Goal: Transaction & Acquisition: Purchase product/service

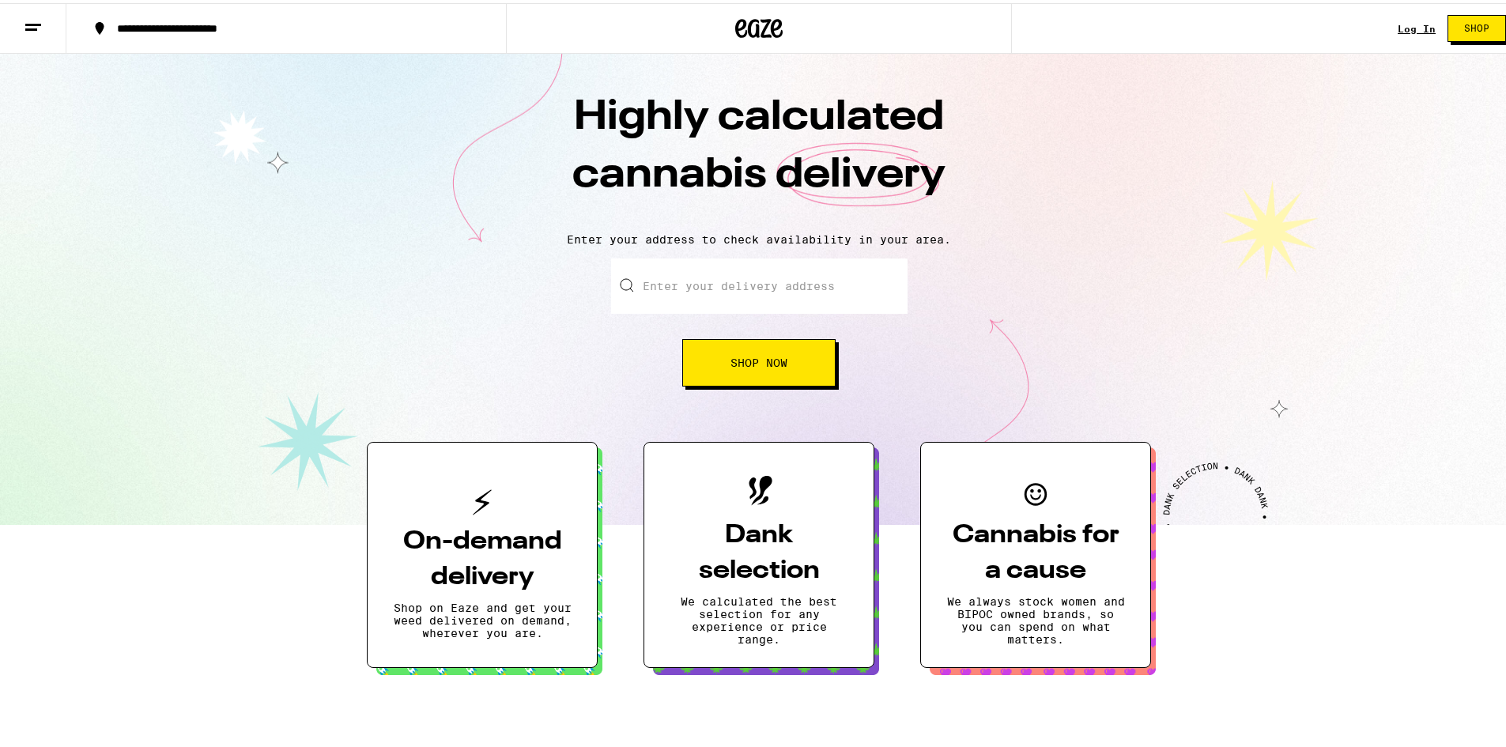
click at [1419, 27] on link "Log In" at bounding box center [1417, 26] width 38 height 10
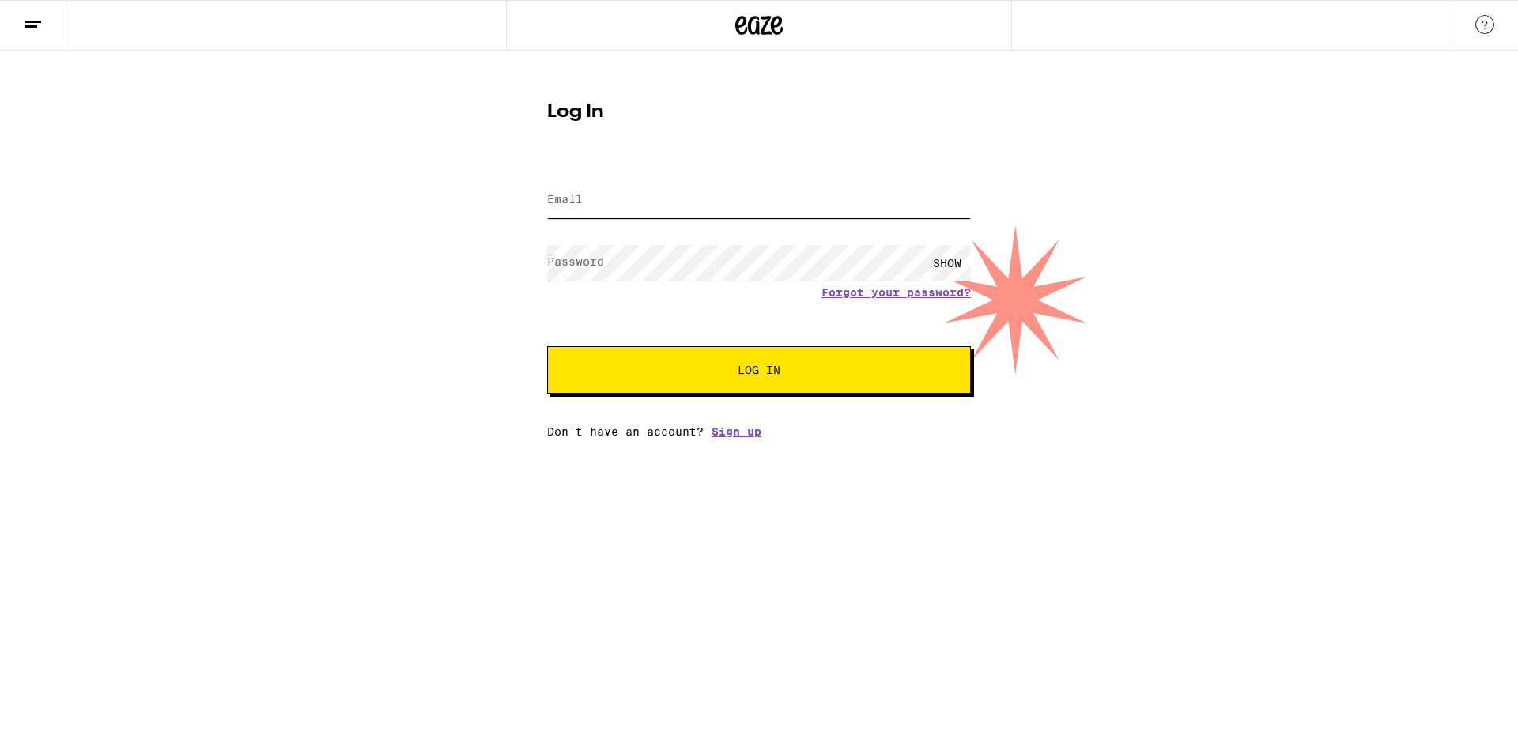
click at [699, 198] on input "Email" at bounding box center [759, 201] width 424 height 36
type input "[EMAIL_ADDRESS][DOMAIN_NAME]"
click at [547, 346] on button "Log In" at bounding box center [759, 369] width 424 height 47
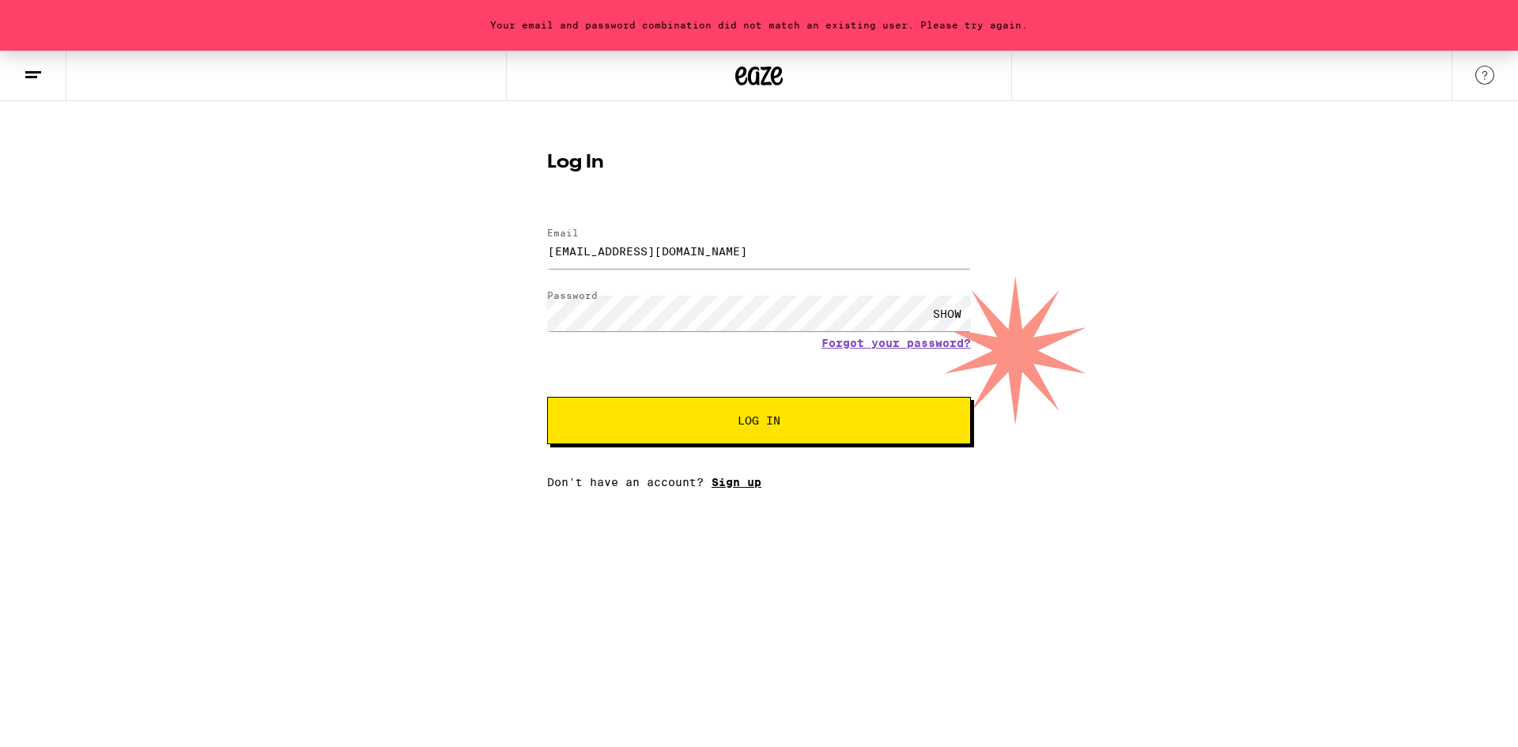
click at [738, 484] on link "Sign up" at bounding box center [737, 482] width 50 height 13
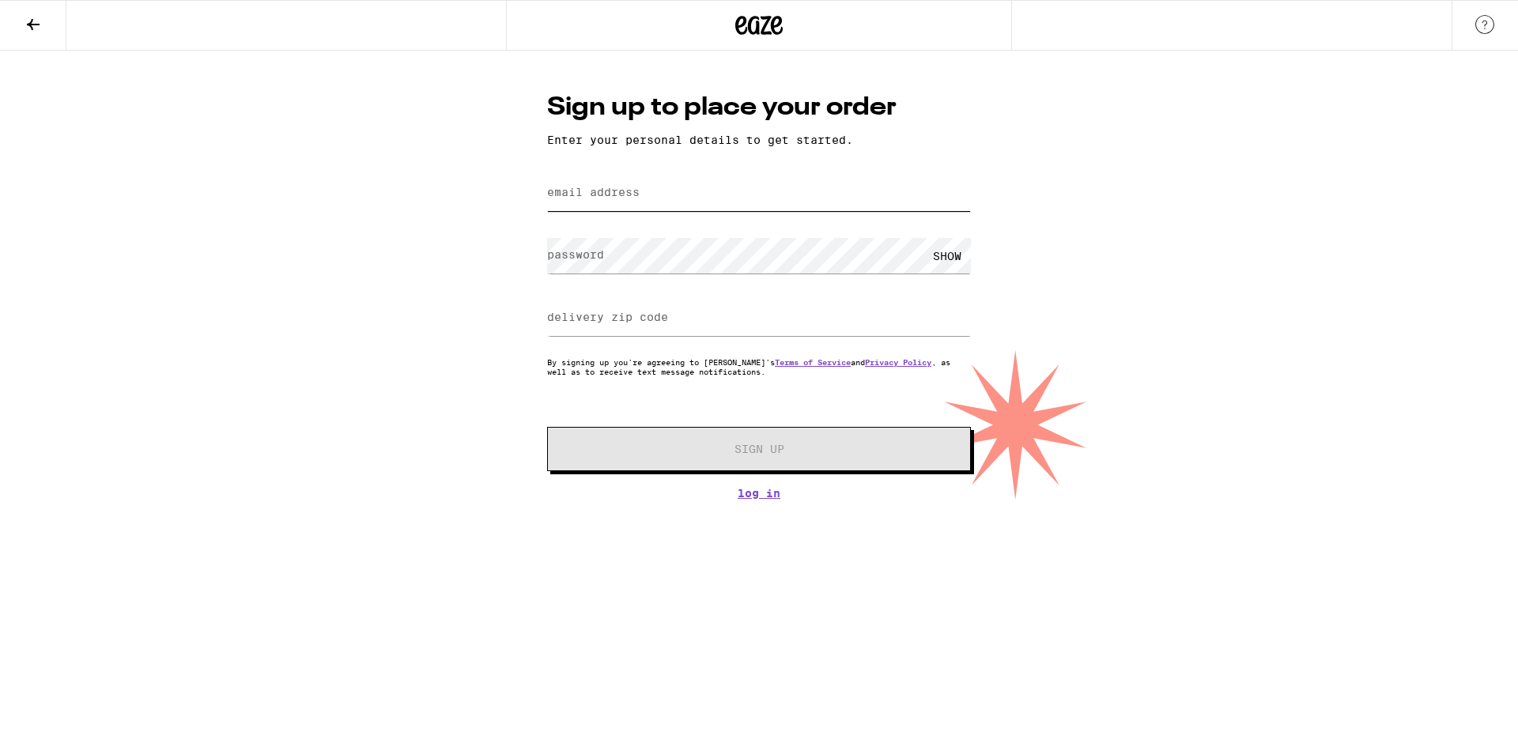
click at [704, 200] on input "email address" at bounding box center [759, 194] width 424 height 36
type input "[PERSON_NAME][EMAIL_ADDRESS][DOMAIN_NAME]"
click at [630, 331] on input "delivery zip code" at bounding box center [759, 318] width 424 height 36
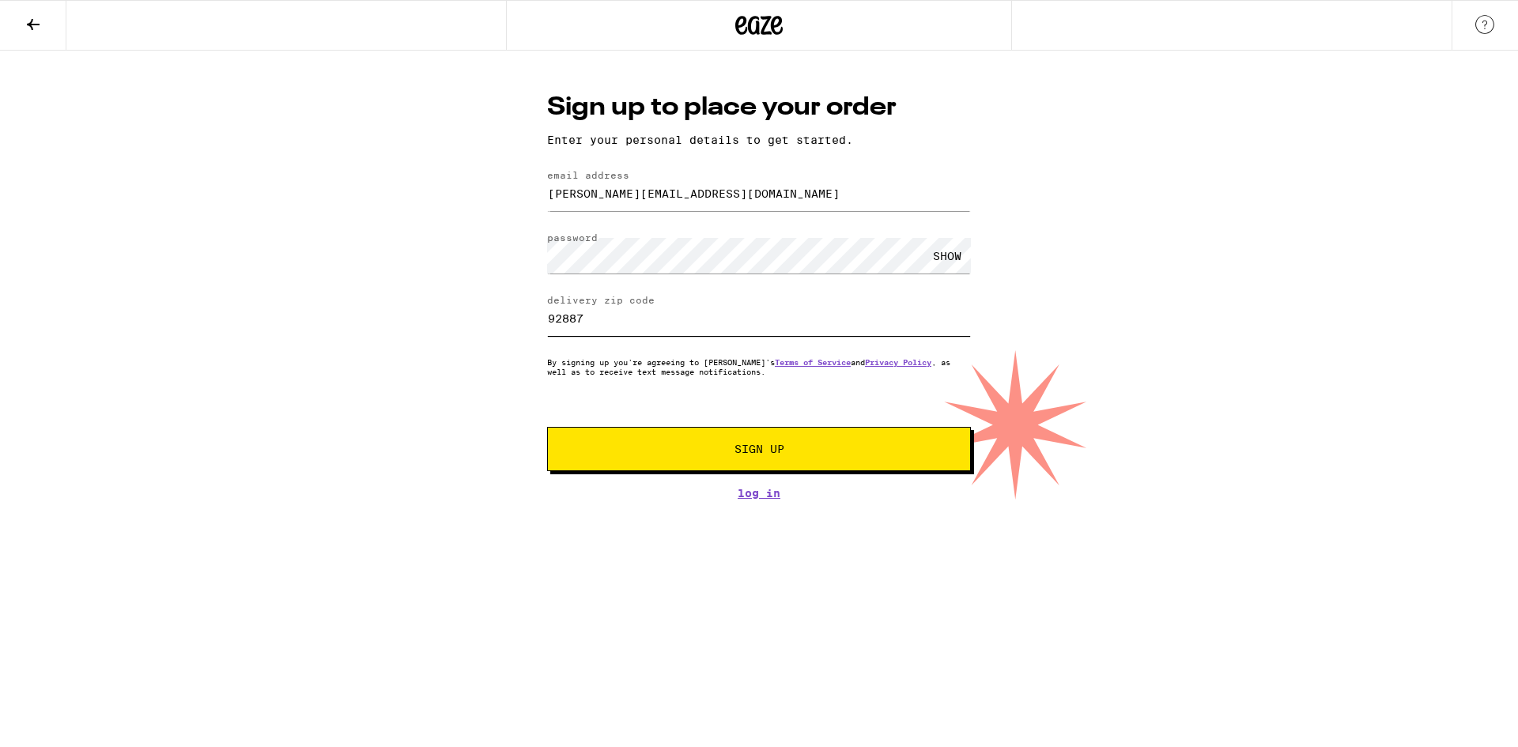
type input "92887"
click at [861, 416] on form "email address [PERSON_NAME][EMAIL_ADDRESS][DOMAIN_NAME] password SHOW delivery …" at bounding box center [759, 320] width 424 height 301
click at [776, 446] on span "Sign Up" at bounding box center [760, 449] width 50 height 11
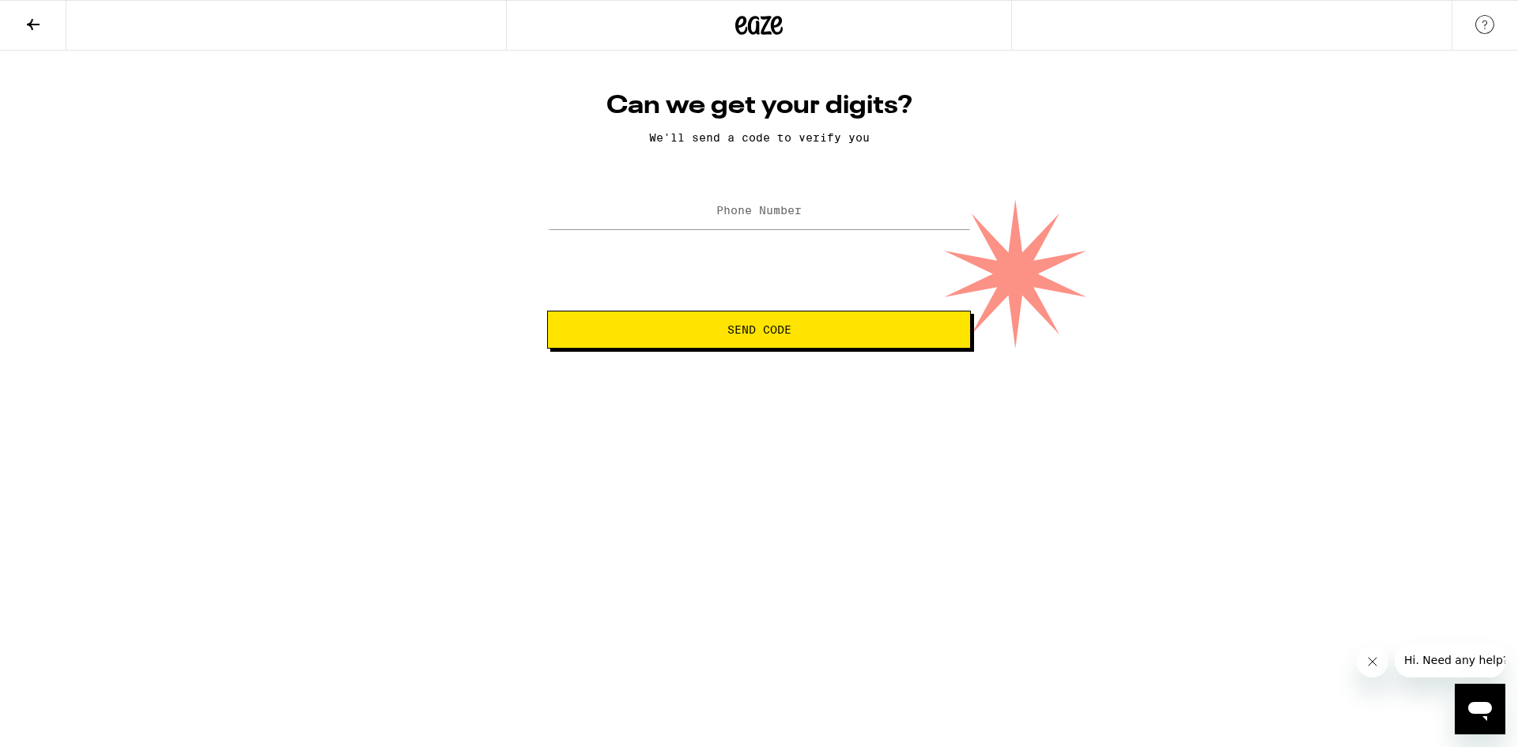
click at [764, 214] on label "Phone Number" at bounding box center [758, 210] width 85 height 13
type input "[PHONE_NUMBER]"
click at [547, 311] on button "Send Code" at bounding box center [759, 330] width 424 height 38
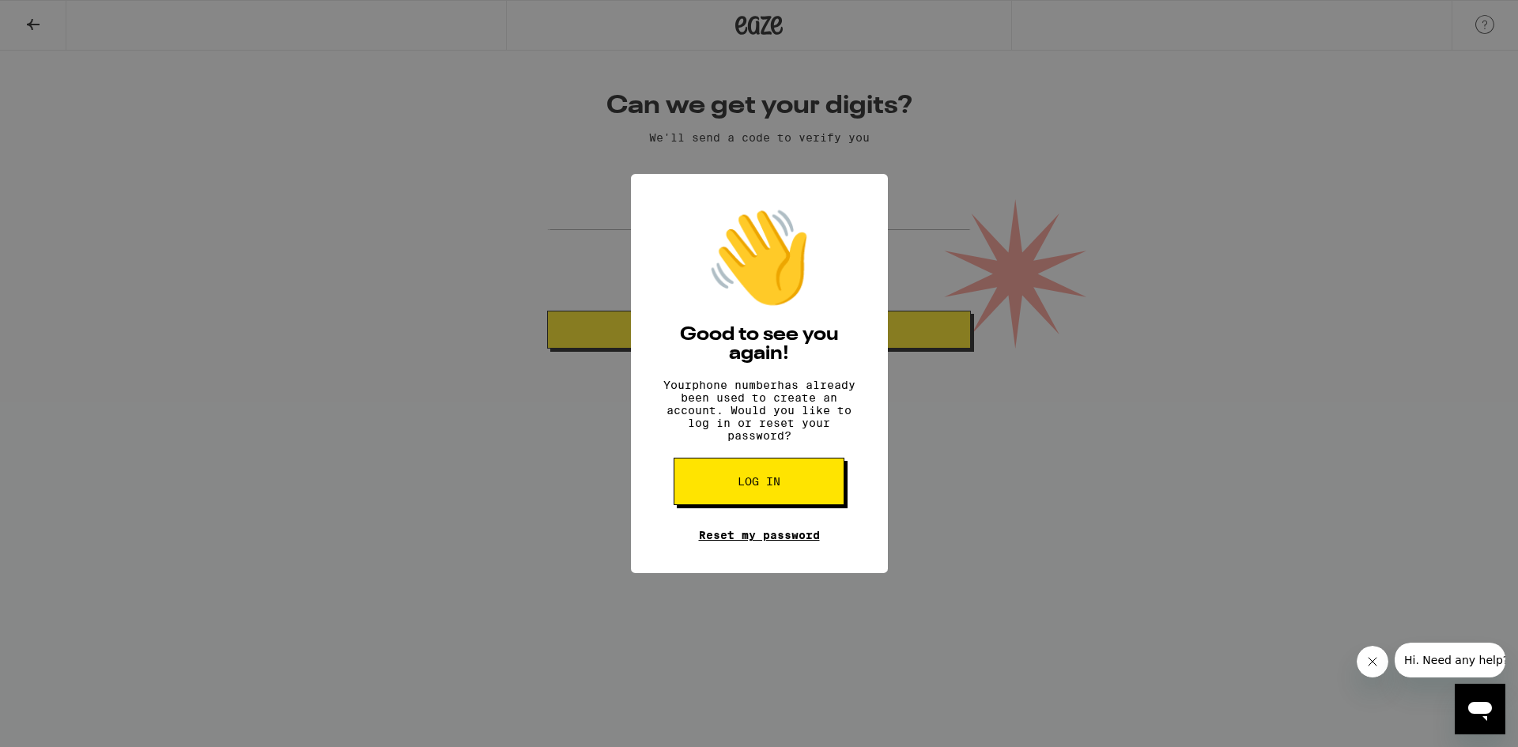
click at [758, 542] on link "Reset my password" at bounding box center [759, 535] width 121 height 13
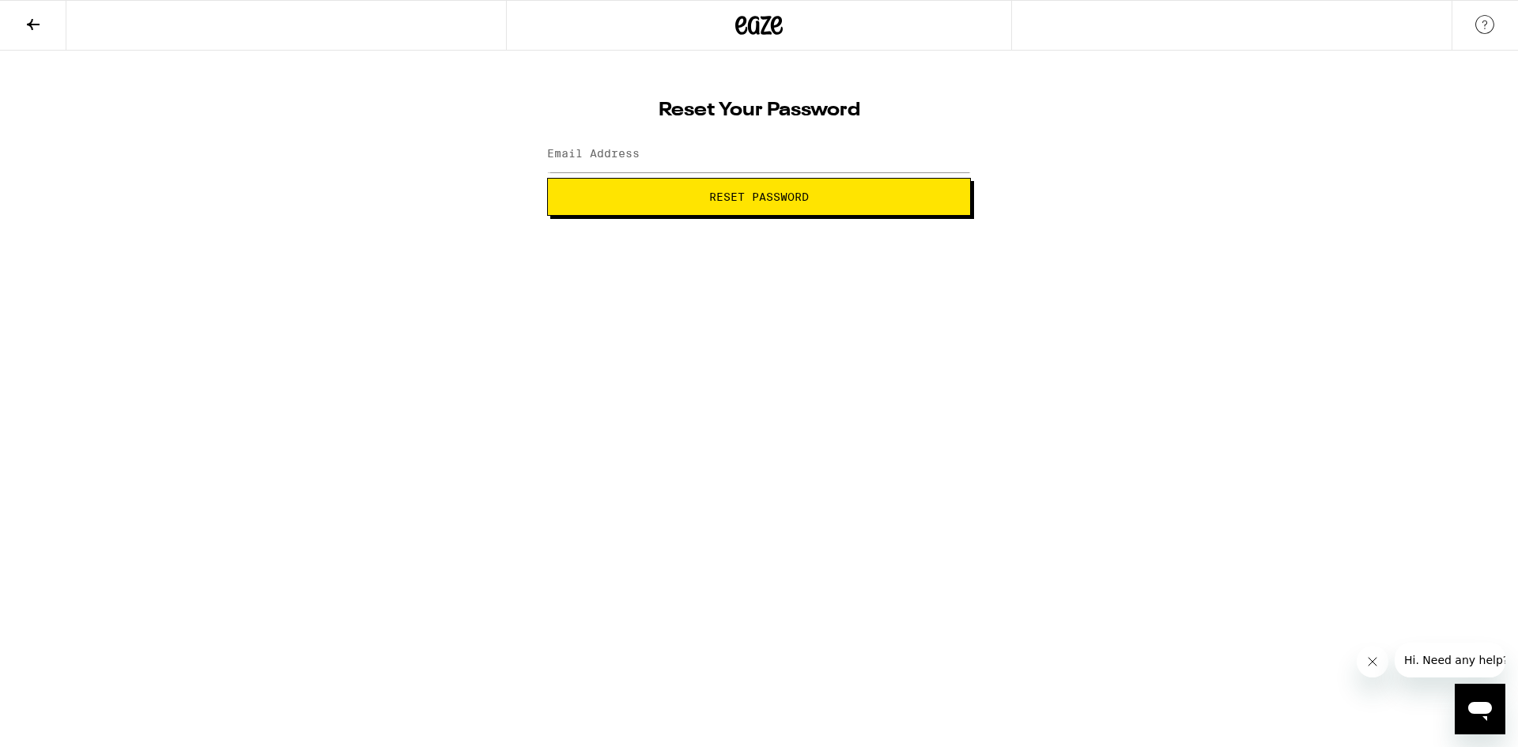
click at [28, 28] on icon at bounding box center [33, 24] width 19 height 19
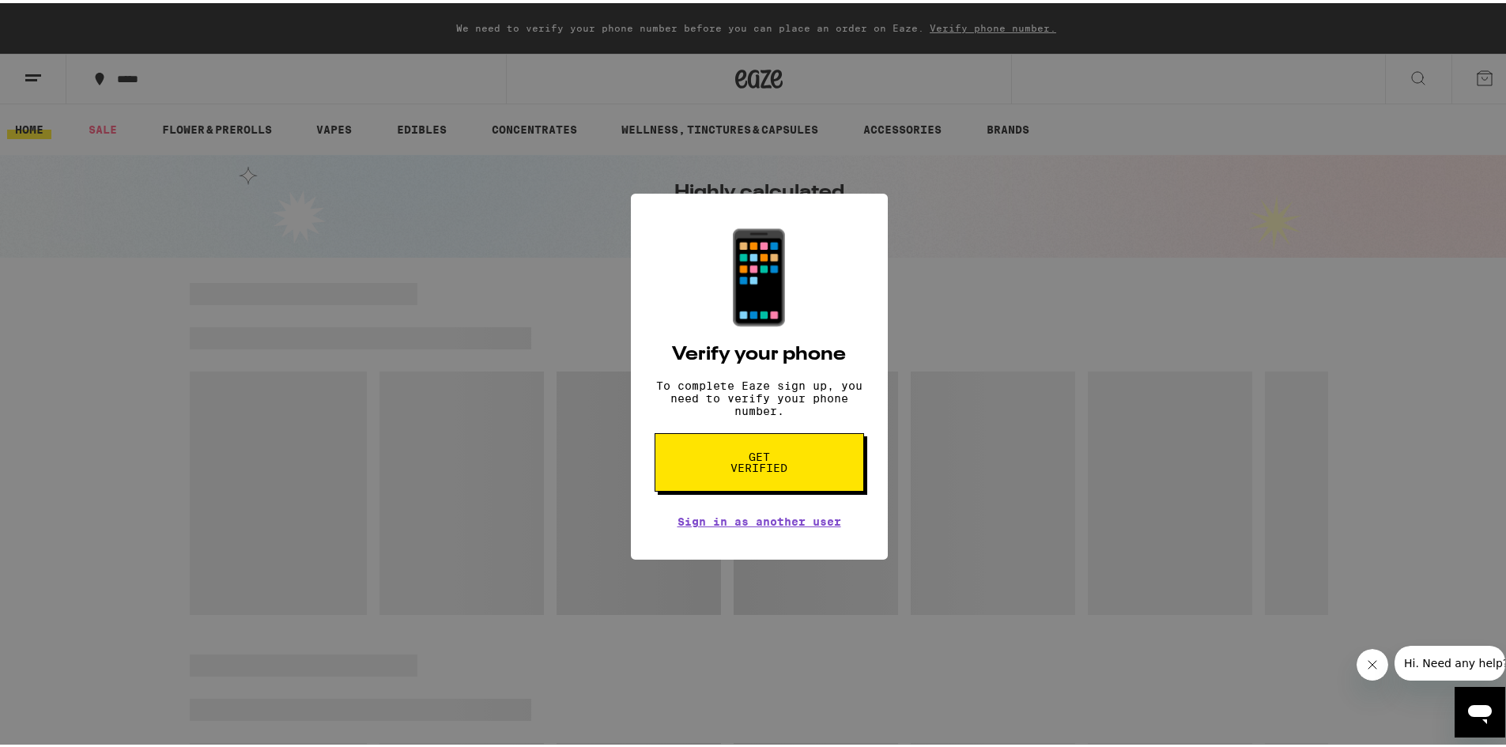
click at [750, 470] on span "Get verified" at bounding box center [759, 459] width 81 height 22
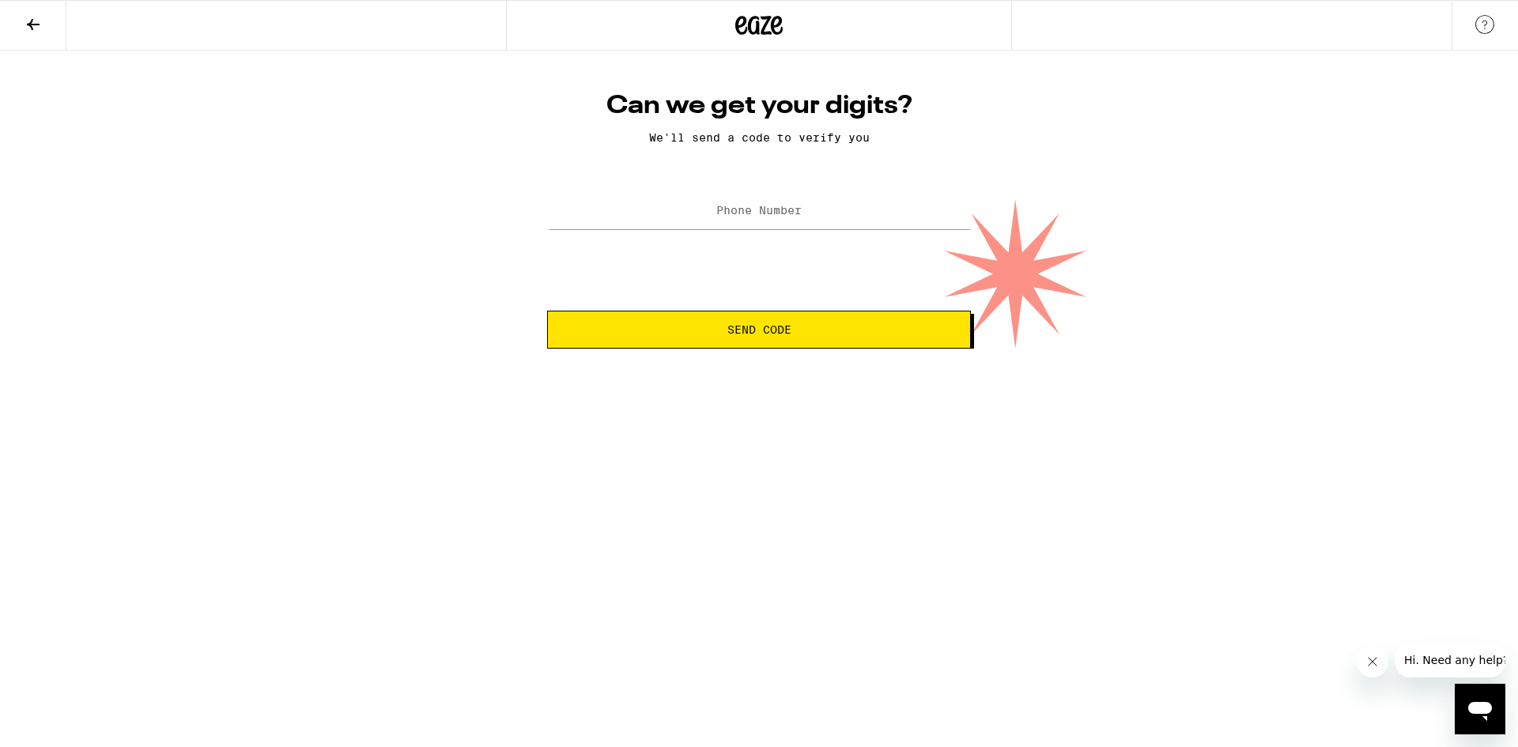
click at [736, 216] on label "Phone Number" at bounding box center [758, 210] width 85 height 13
type input "[PHONE_NUMBER]"
click at [547, 311] on button "Send Code" at bounding box center [759, 330] width 424 height 38
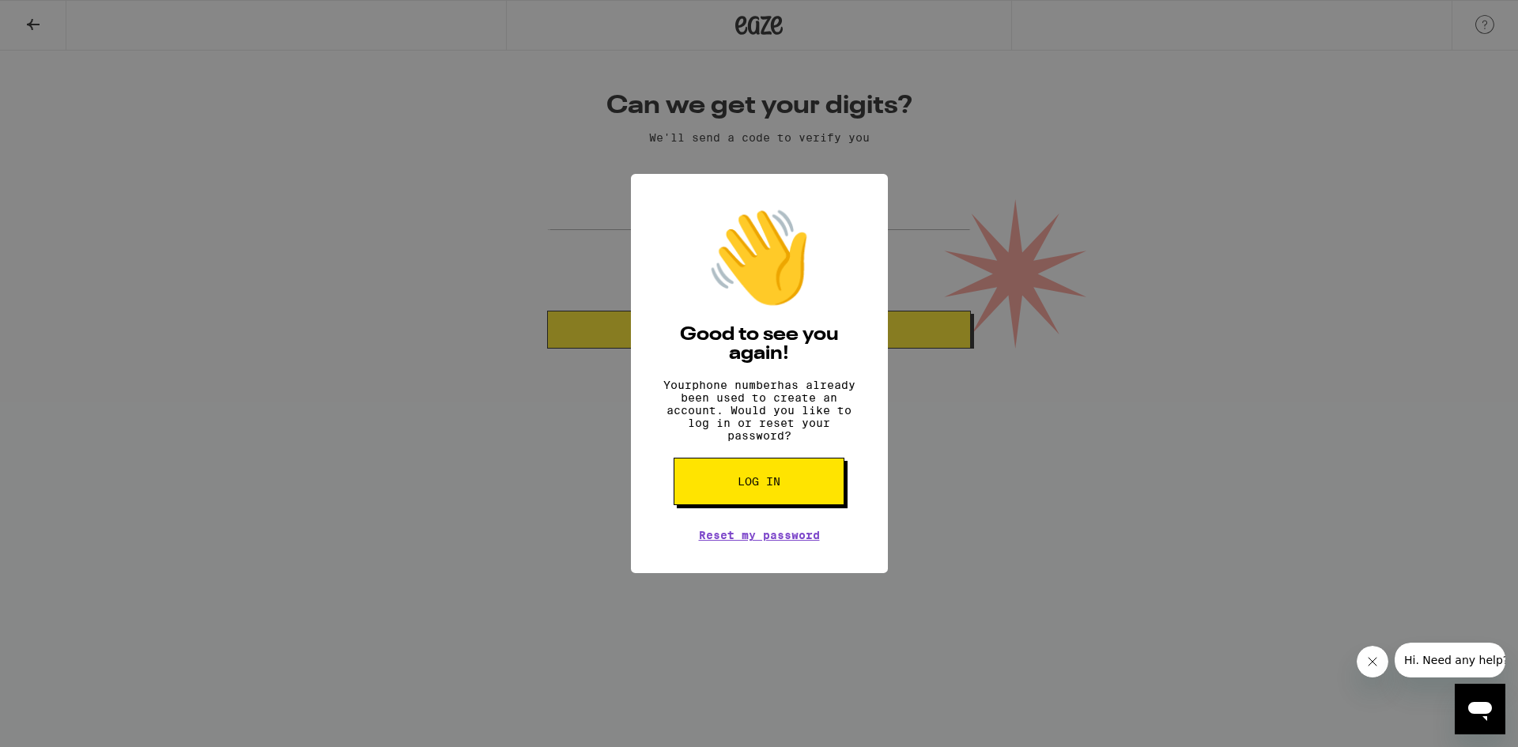
click at [765, 487] on span "Log in" at bounding box center [759, 481] width 43 height 11
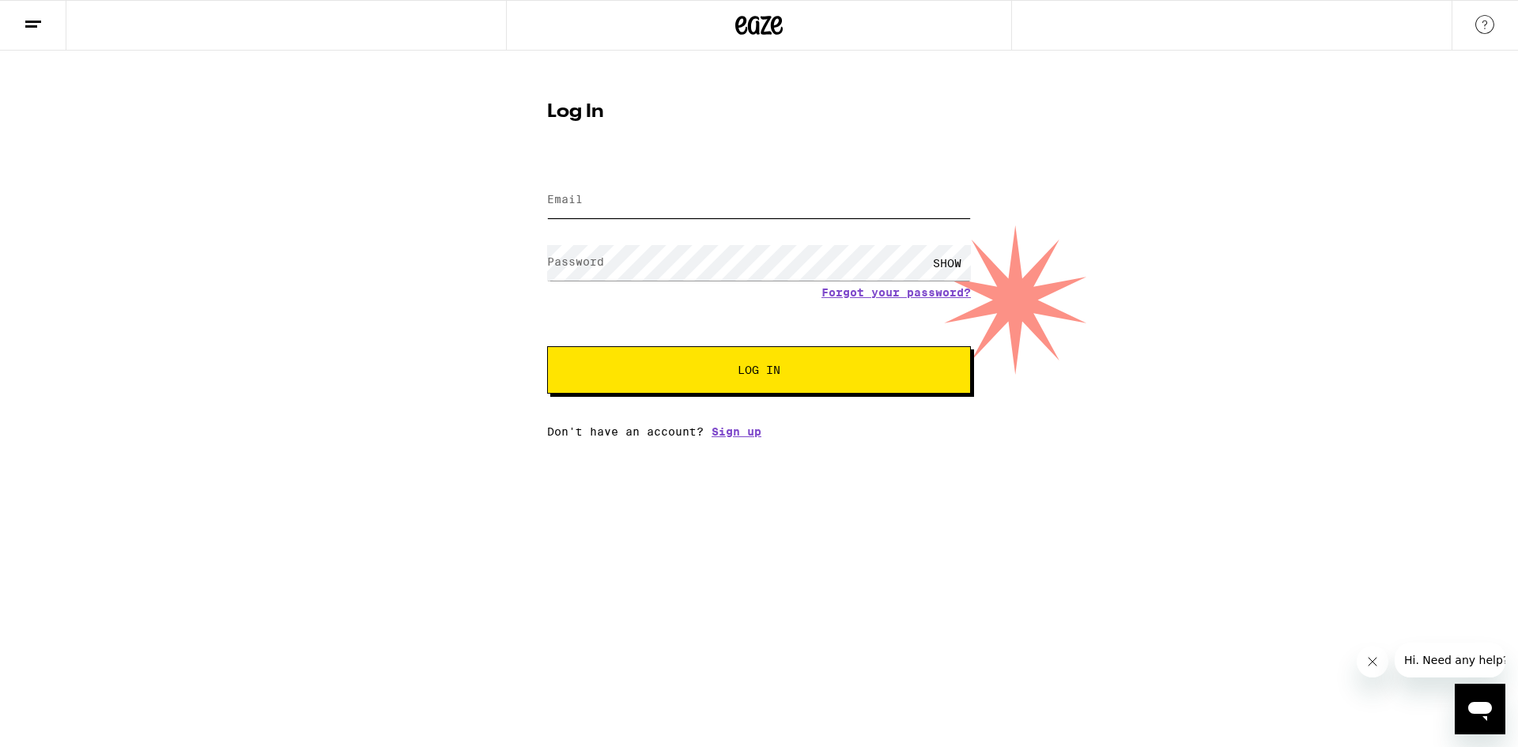
click at [668, 208] on input "Email" at bounding box center [759, 201] width 424 height 36
type input "[EMAIL_ADDRESS][DOMAIN_NAME]"
click at [547, 346] on button "Log In" at bounding box center [759, 369] width 424 height 47
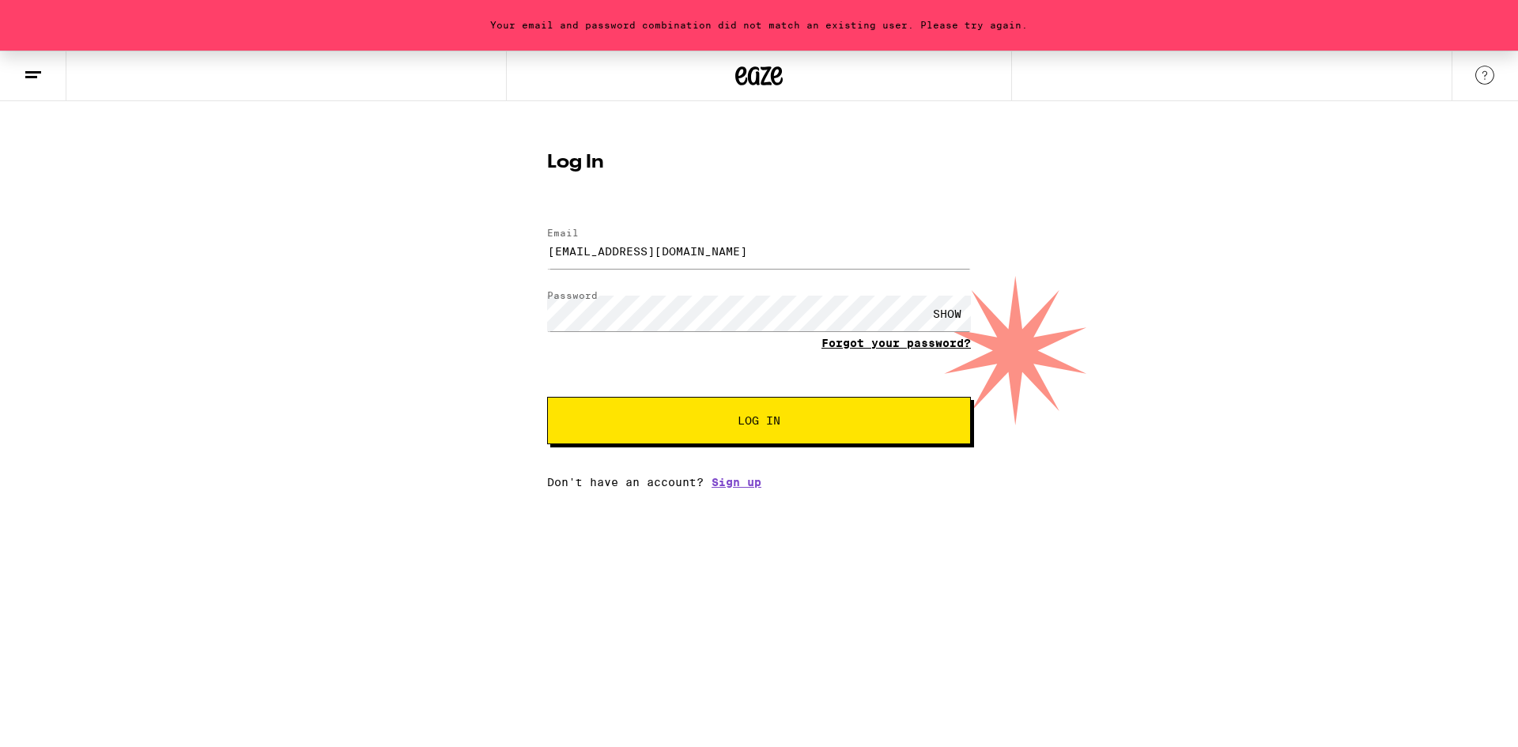
click at [886, 342] on link "Forgot your password?" at bounding box center [895, 343] width 149 height 13
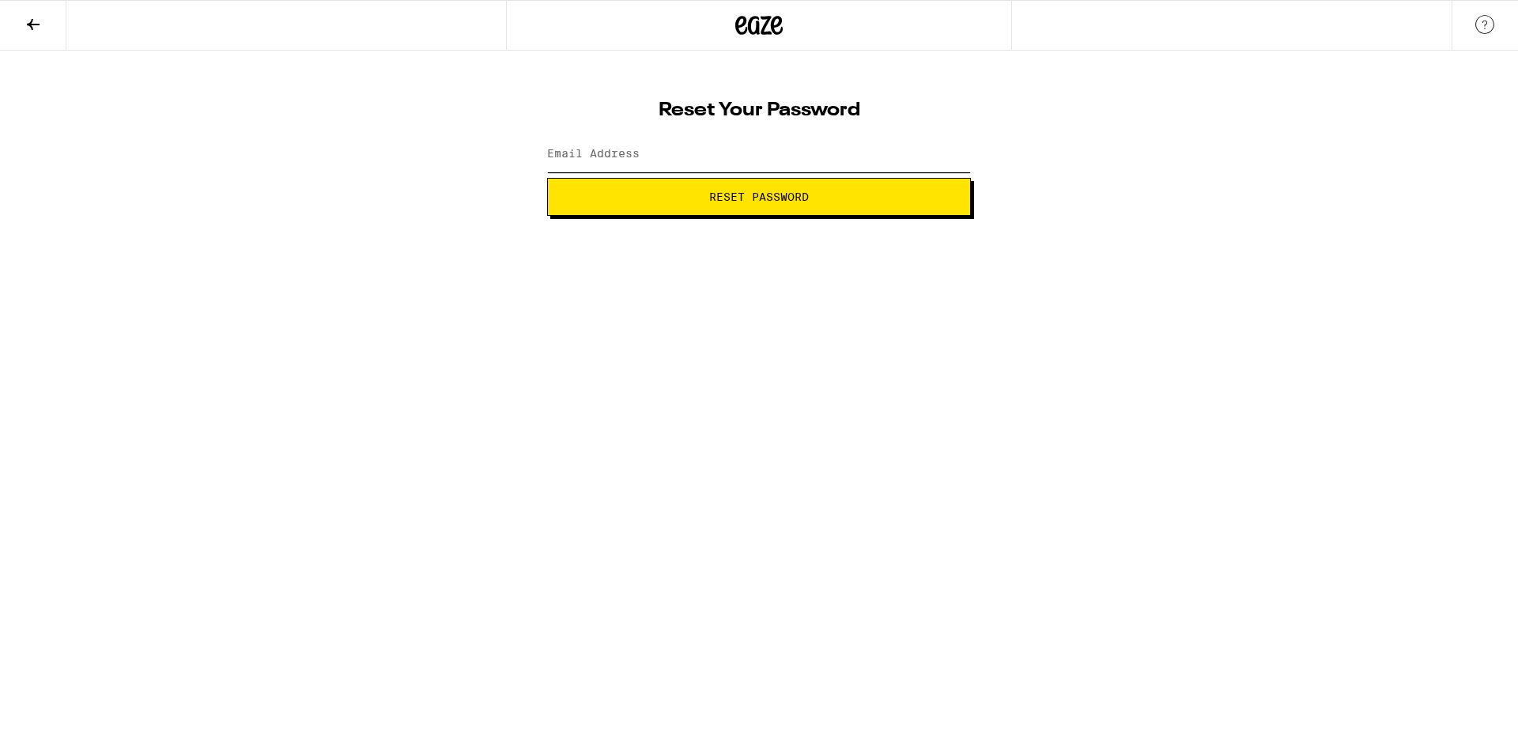
click at [733, 158] on input "Email Address" at bounding box center [759, 155] width 424 height 36
type input "[EMAIL_ADDRESS][DOMAIN_NAME]"
click at [726, 199] on span "Reset Password" at bounding box center [759, 196] width 100 height 11
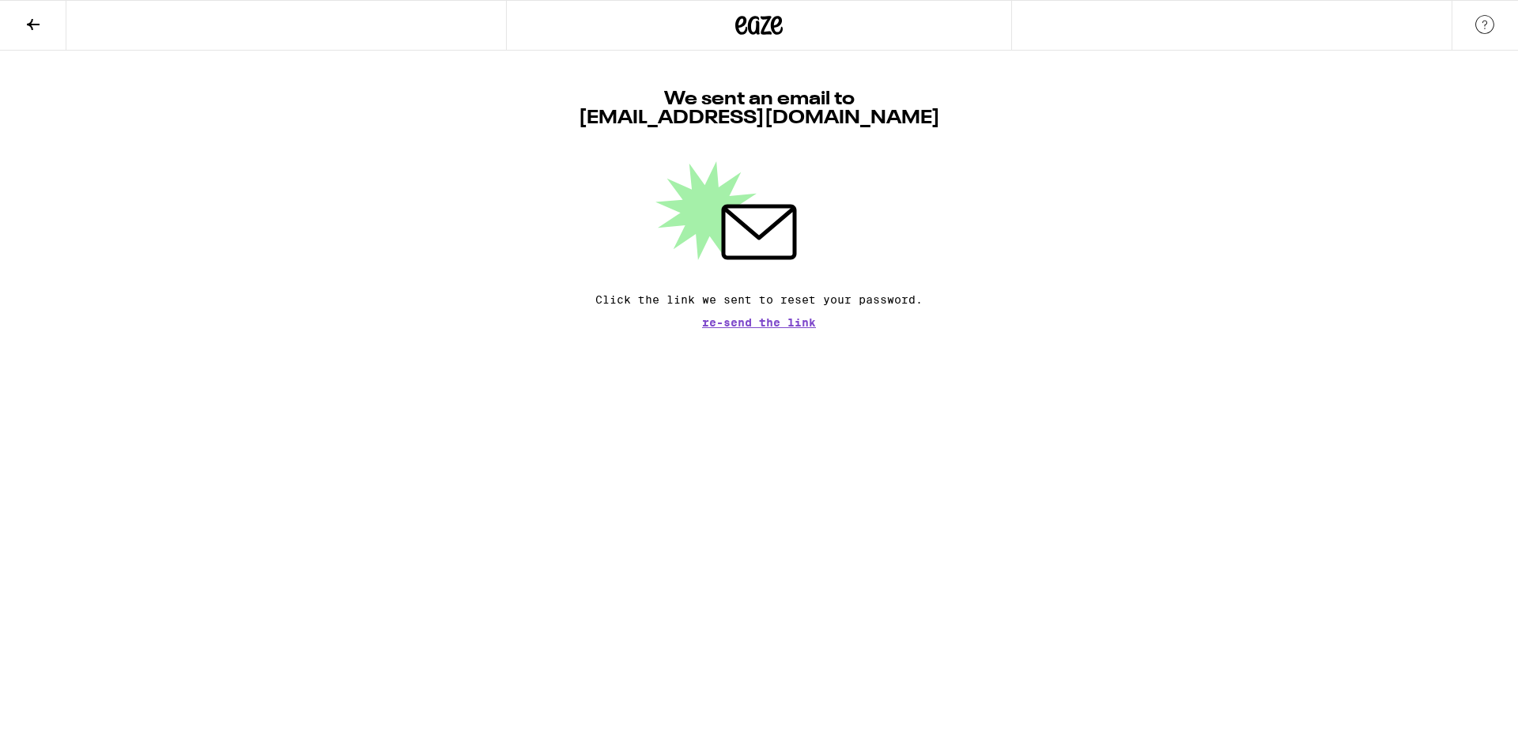
click at [28, 18] on icon at bounding box center [33, 24] width 19 height 19
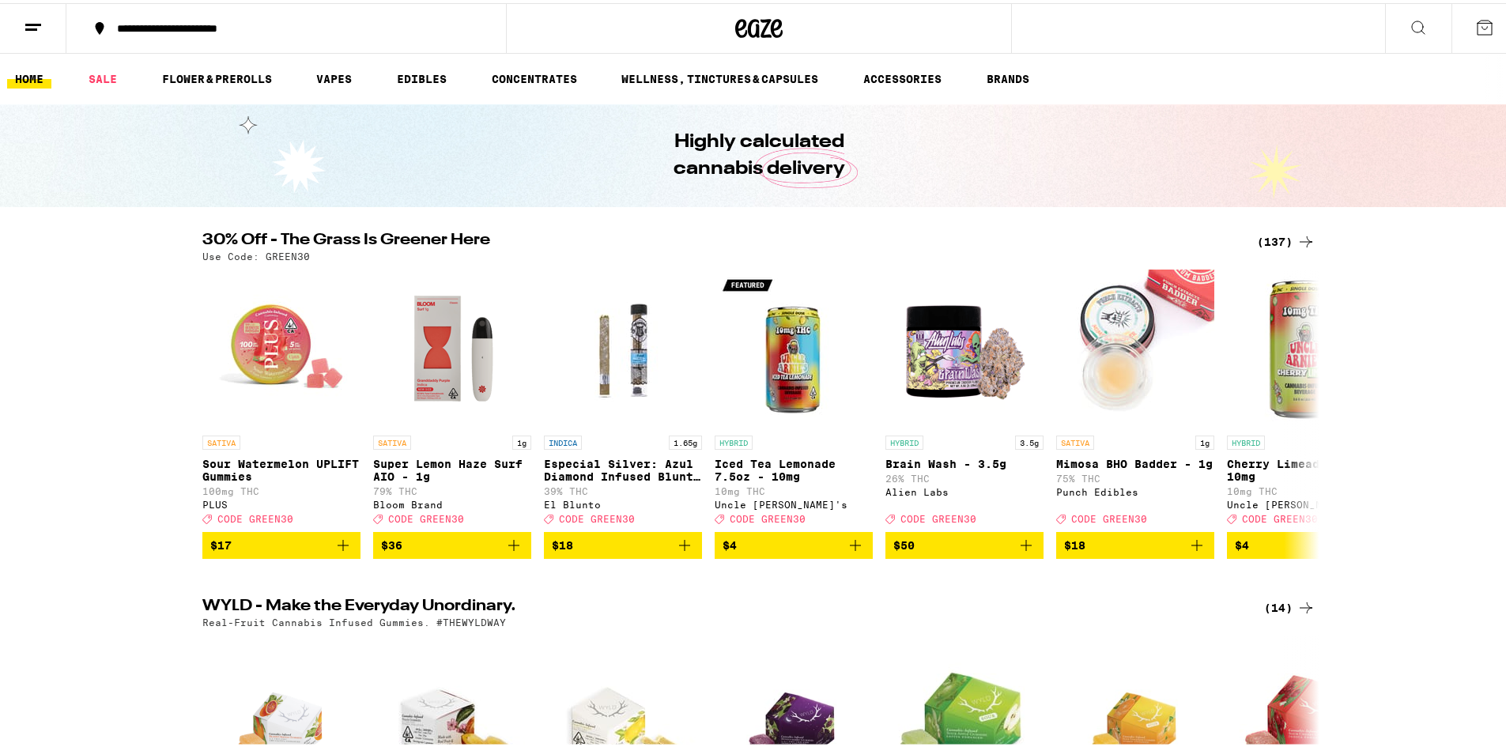
click at [179, 27] on div "**********" at bounding box center [294, 25] width 370 height 11
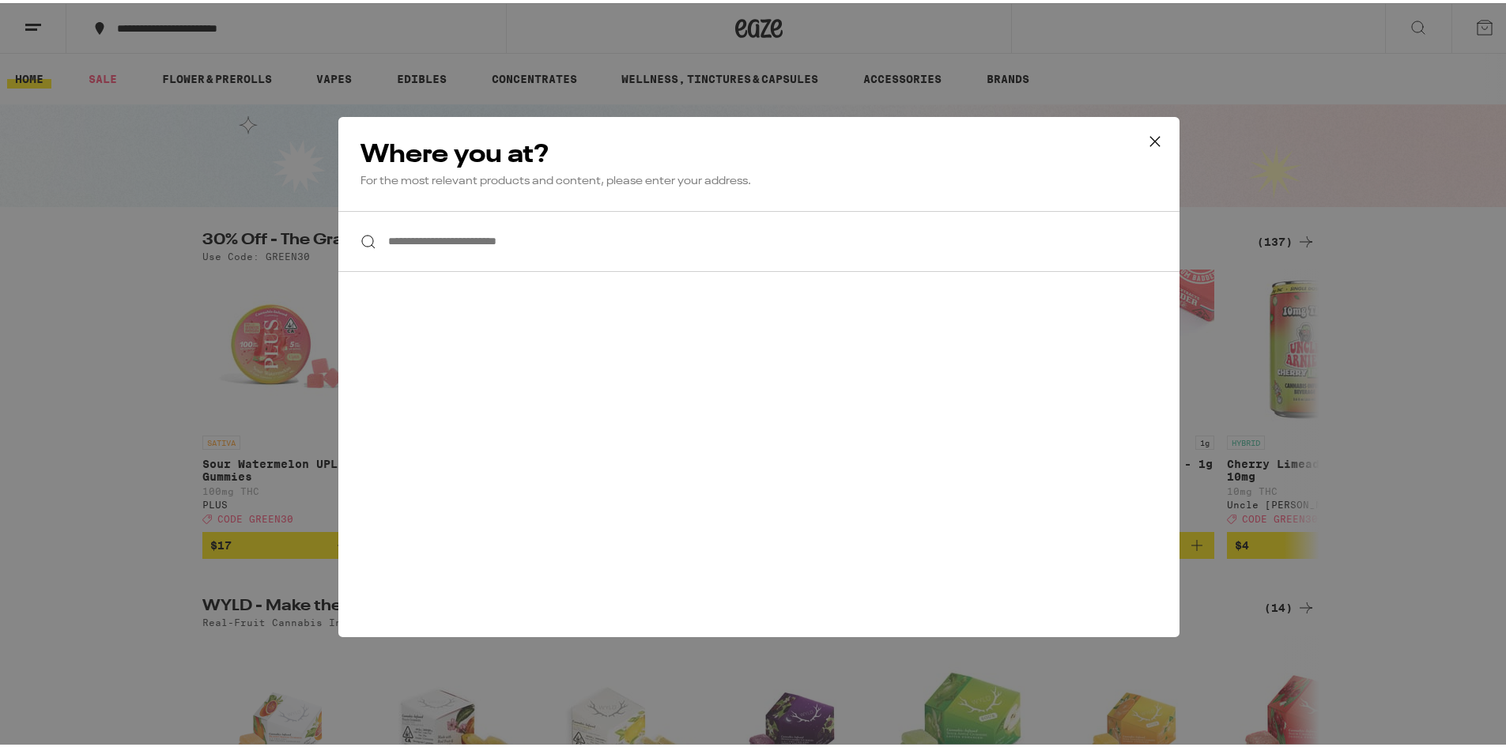
click at [457, 234] on input "**********" at bounding box center [758, 238] width 841 height 61
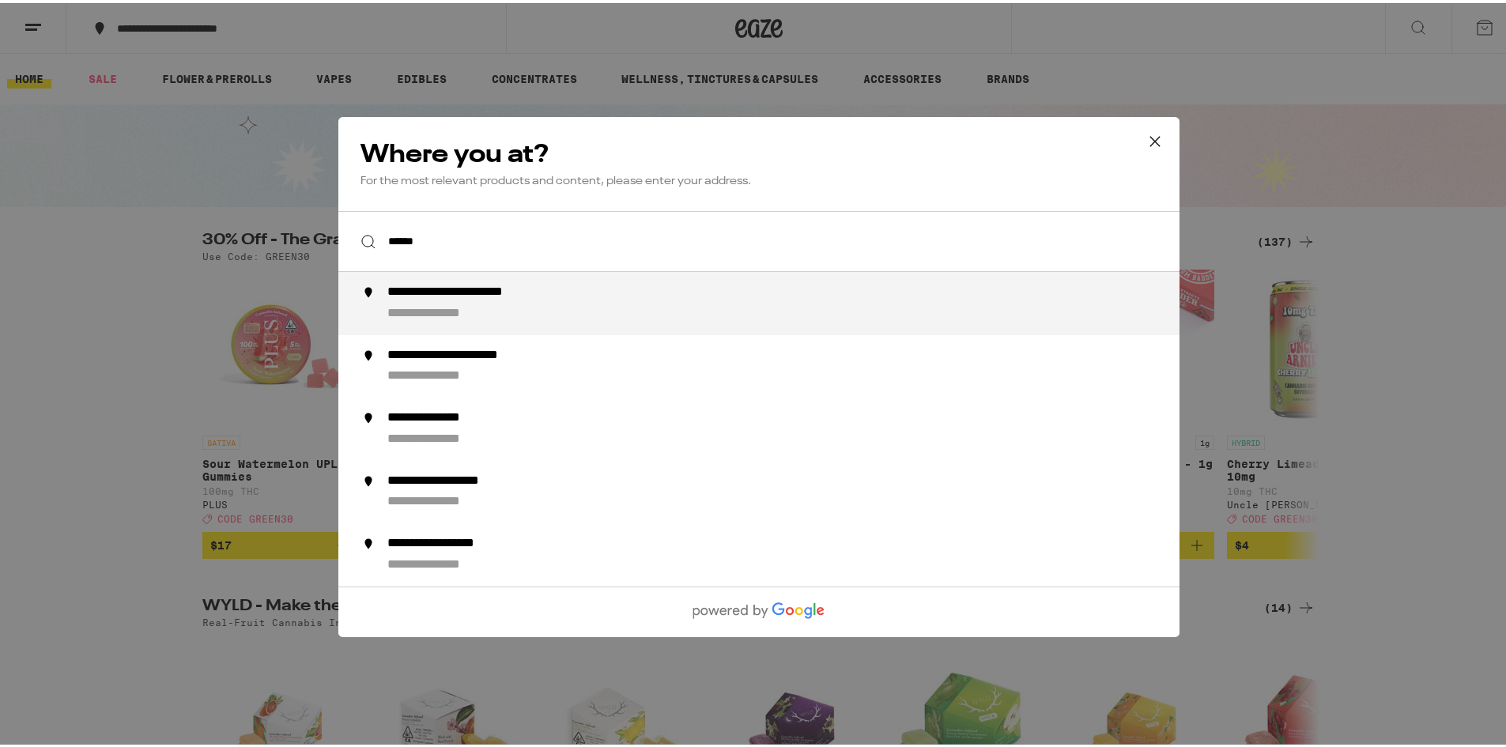
click at [478, 302] on div "**********" at bounding box center [790, 300] width 806 height 38
type input "**********"
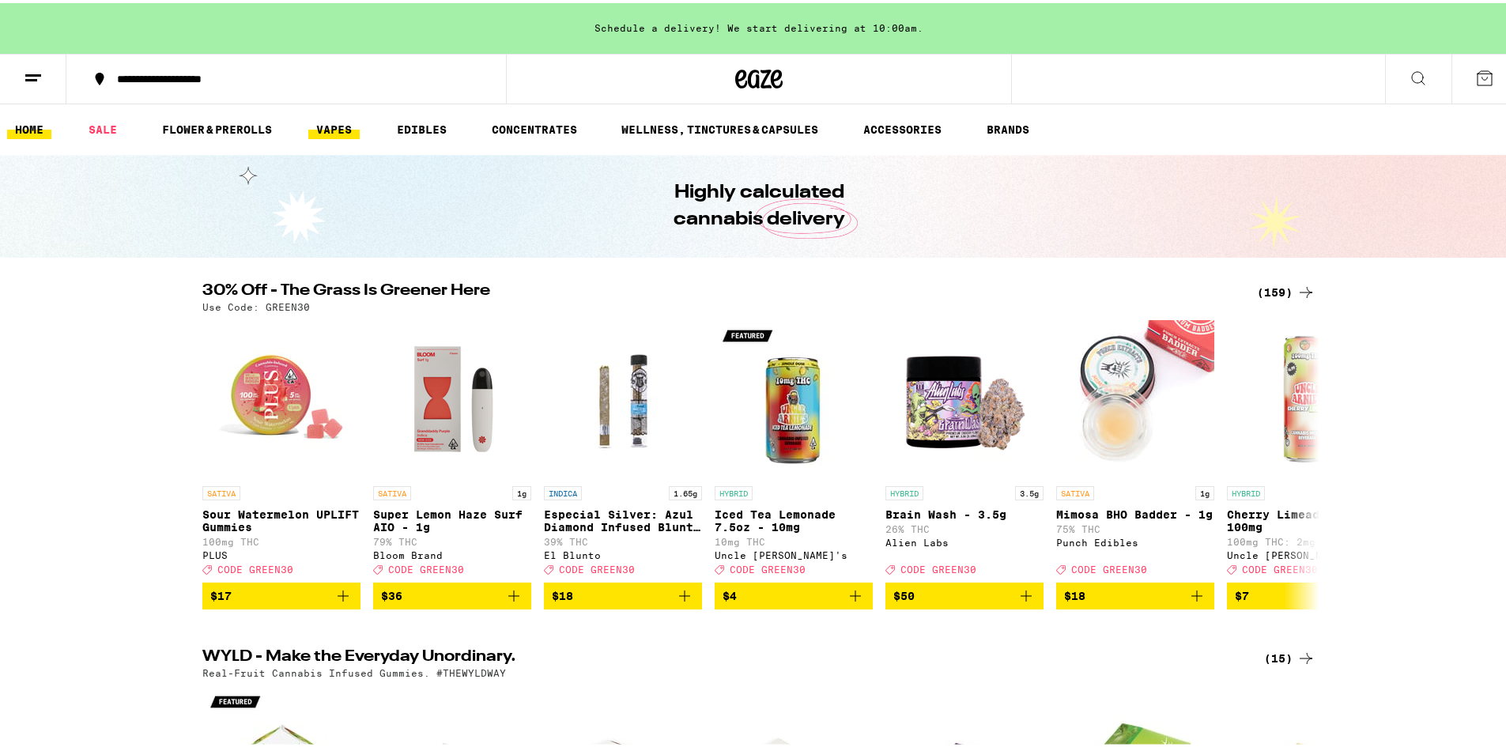
click at [344, 131] on link "VAPES" at bounding box center [333, 126] width 51 height 19
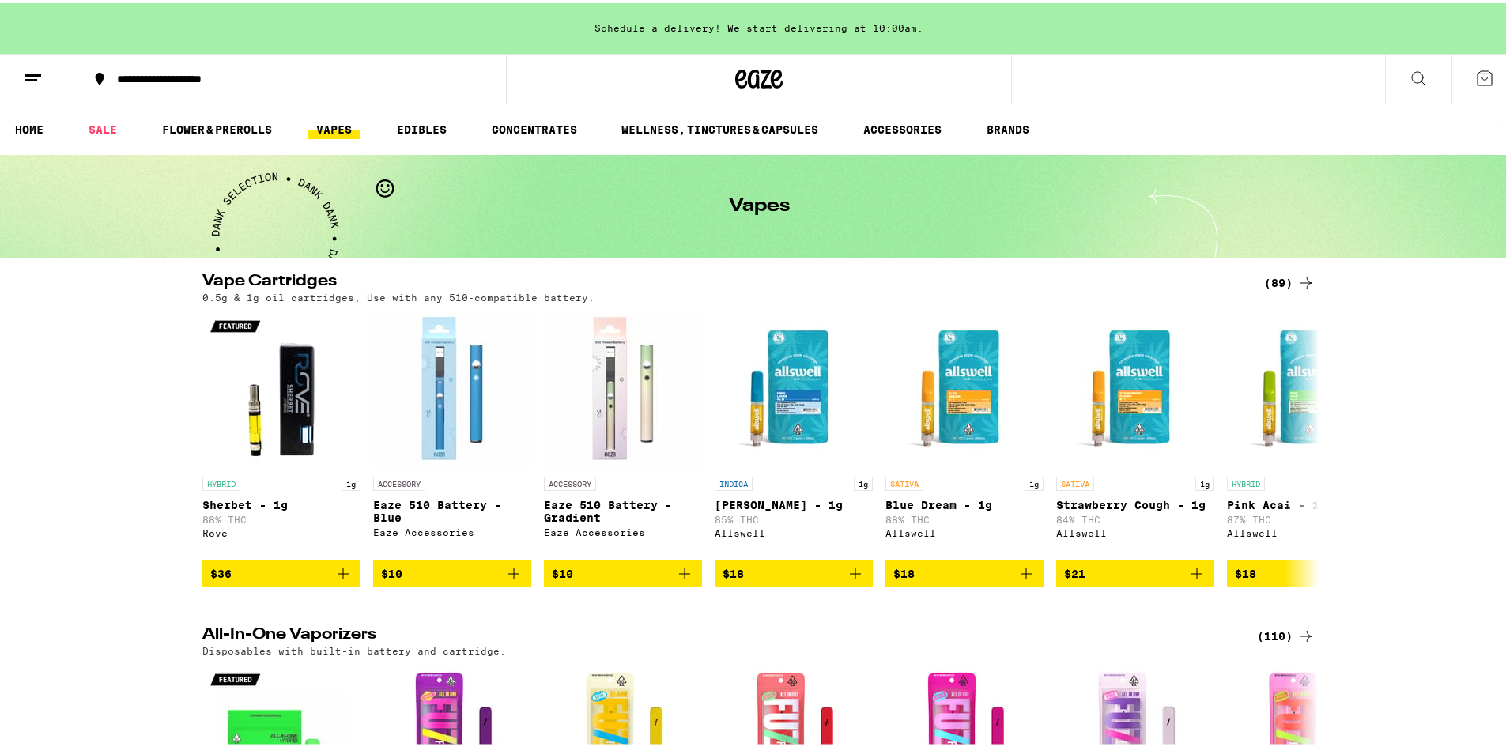
click at [1297, 279] on icon at bounding box center [1306, 279] width 19 height 19
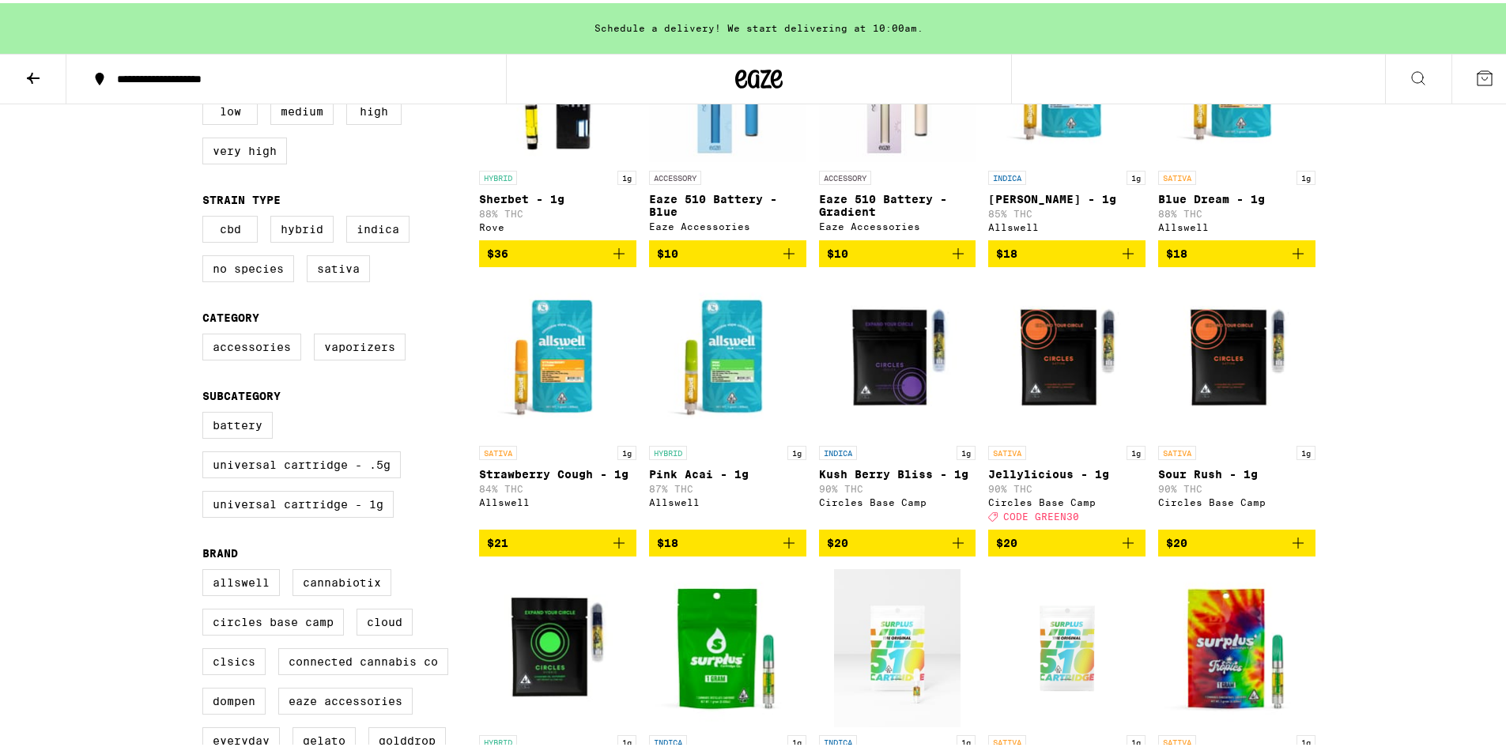
scroll to position [316, 0]
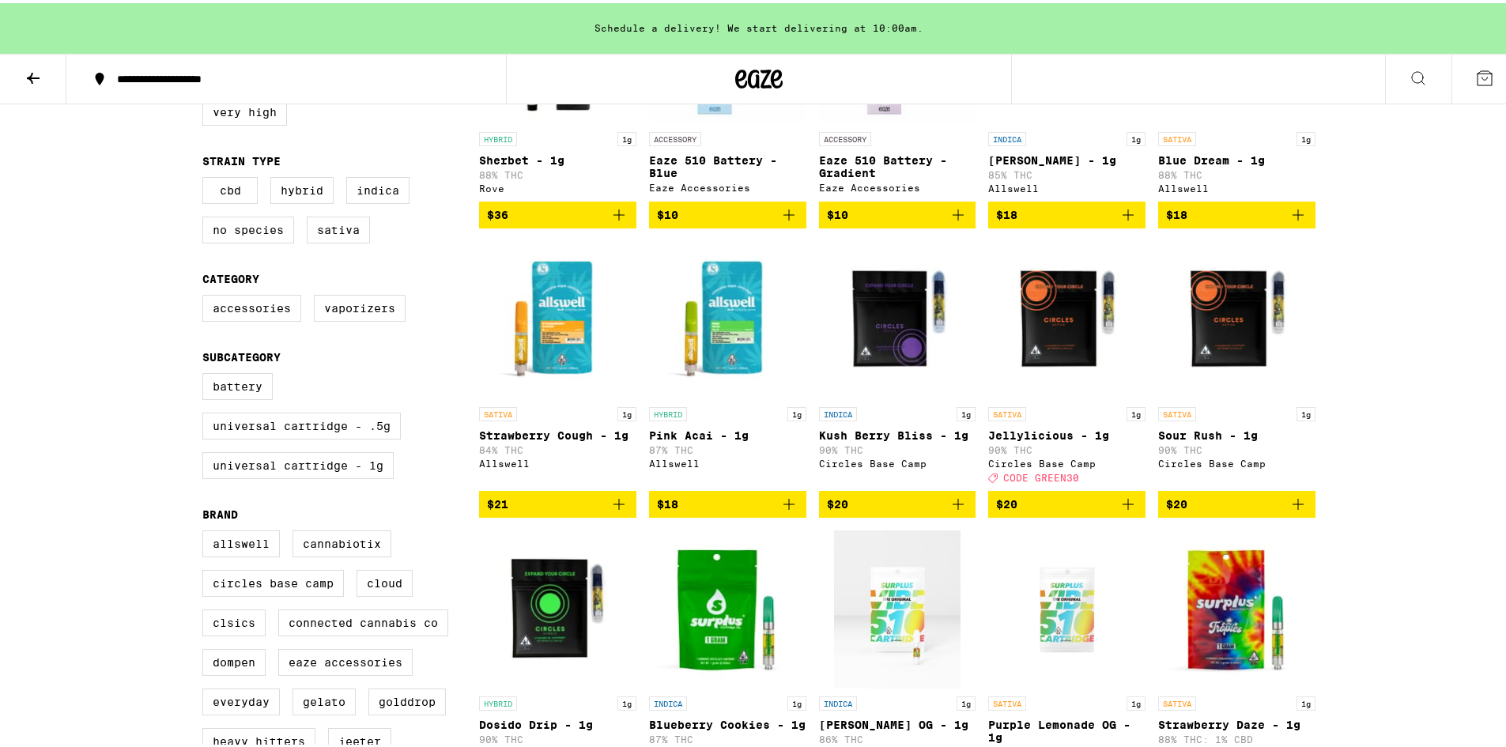
click at [954, 511] on icon "Add to bag" at bounding box center [958, 501] width 19 height 19
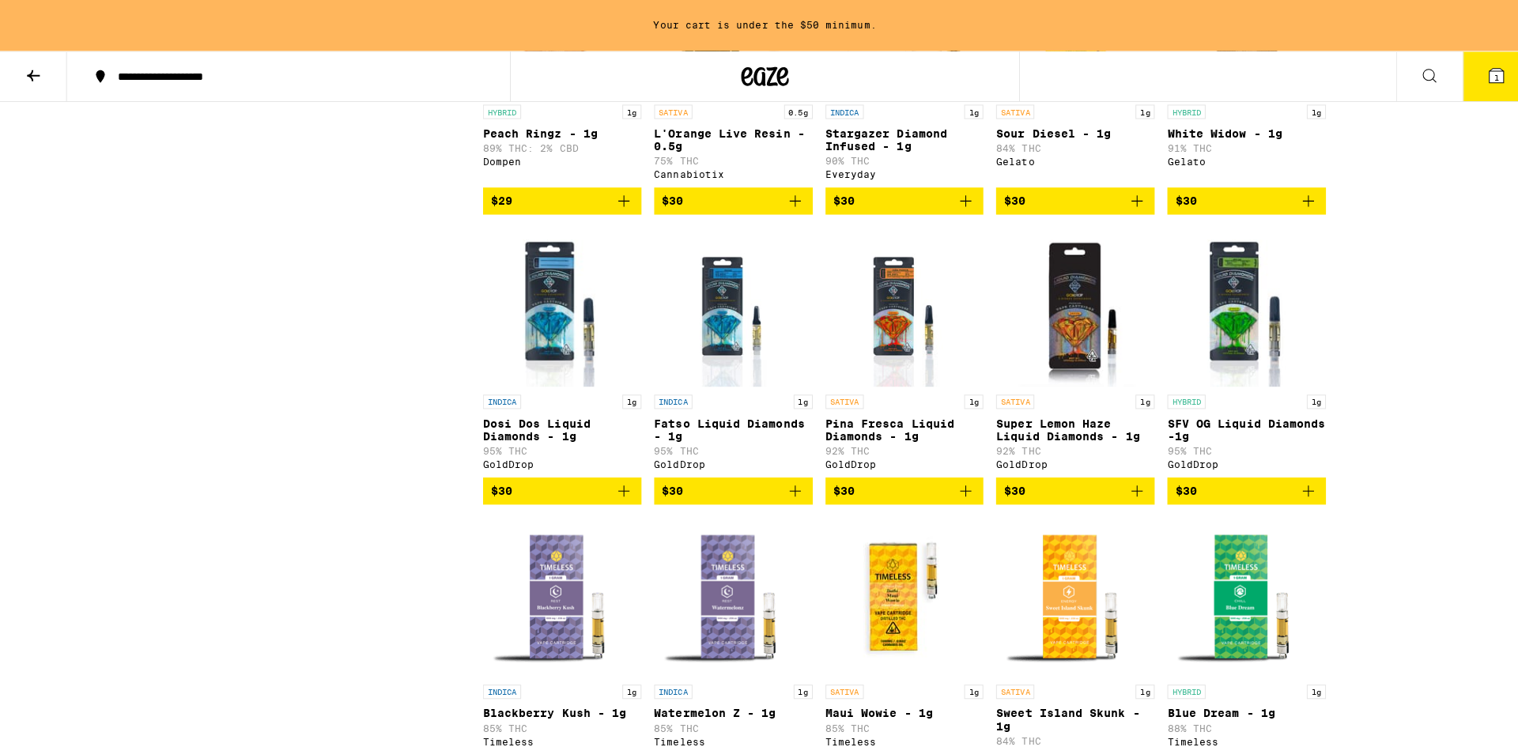
scroll to position [2372, 0]
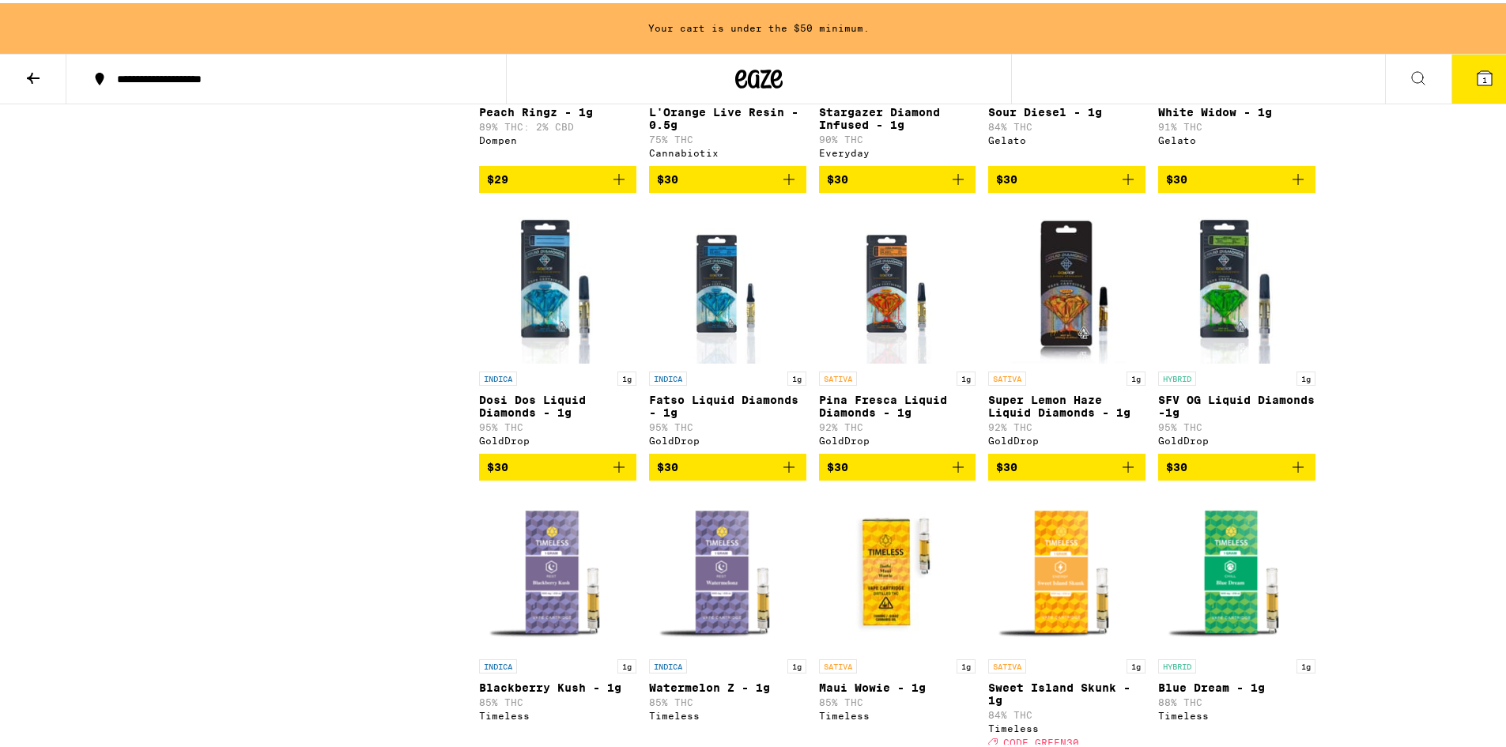
click at [712, 361] on img "Open page for Fatso Liquid Diamonds - 1g from GoldDrop" at bounding box center [727, 281] width 127 height 158
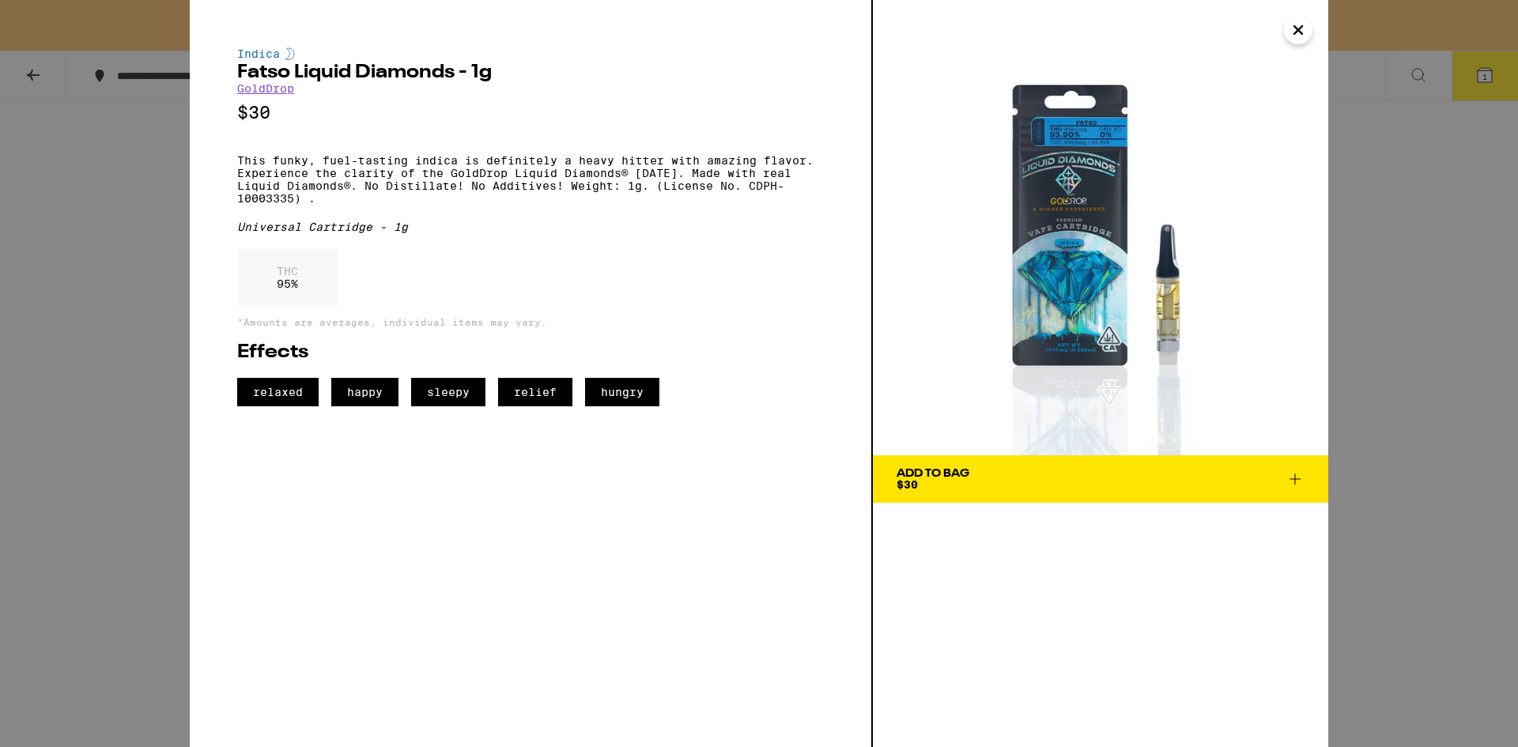
click at [1047, 482] on span "Add To Bag $30" at bounding box center [1101, 479] width 408 height 22
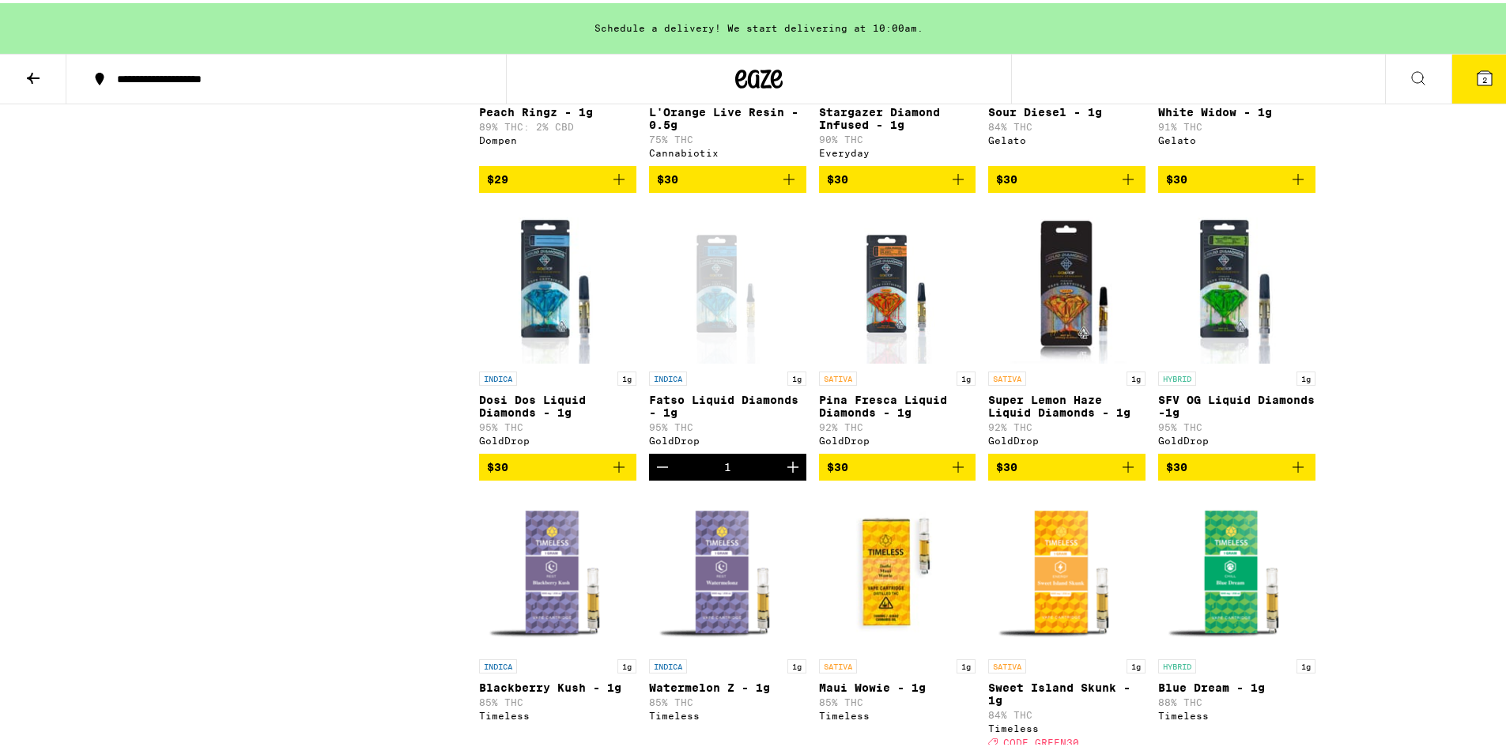
click at [1478, 69] on icon at bounding box center [1485, 75] width 14 height 14
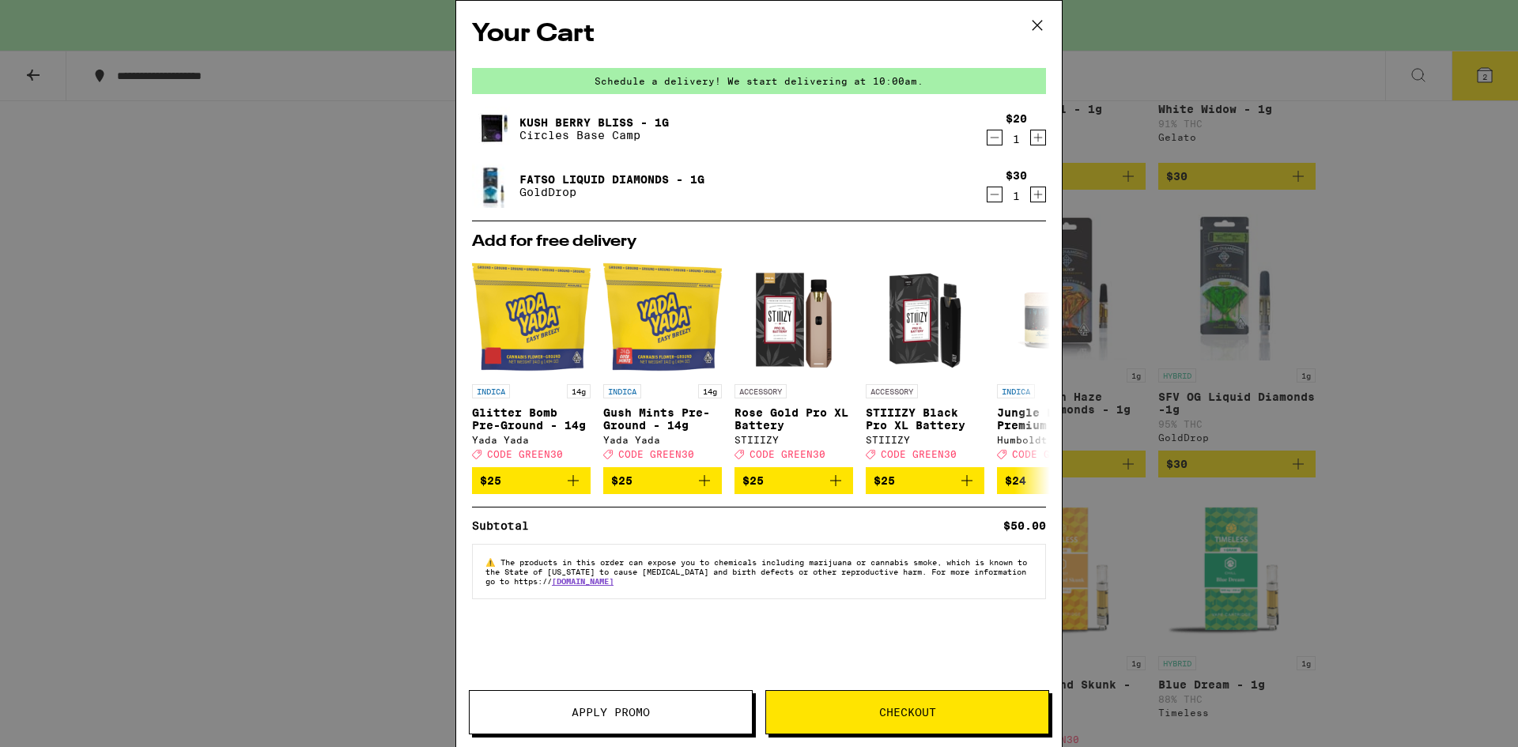
click at [916, 711] on span "Checkout" at bounding box center [907, 712] width 57 height 11
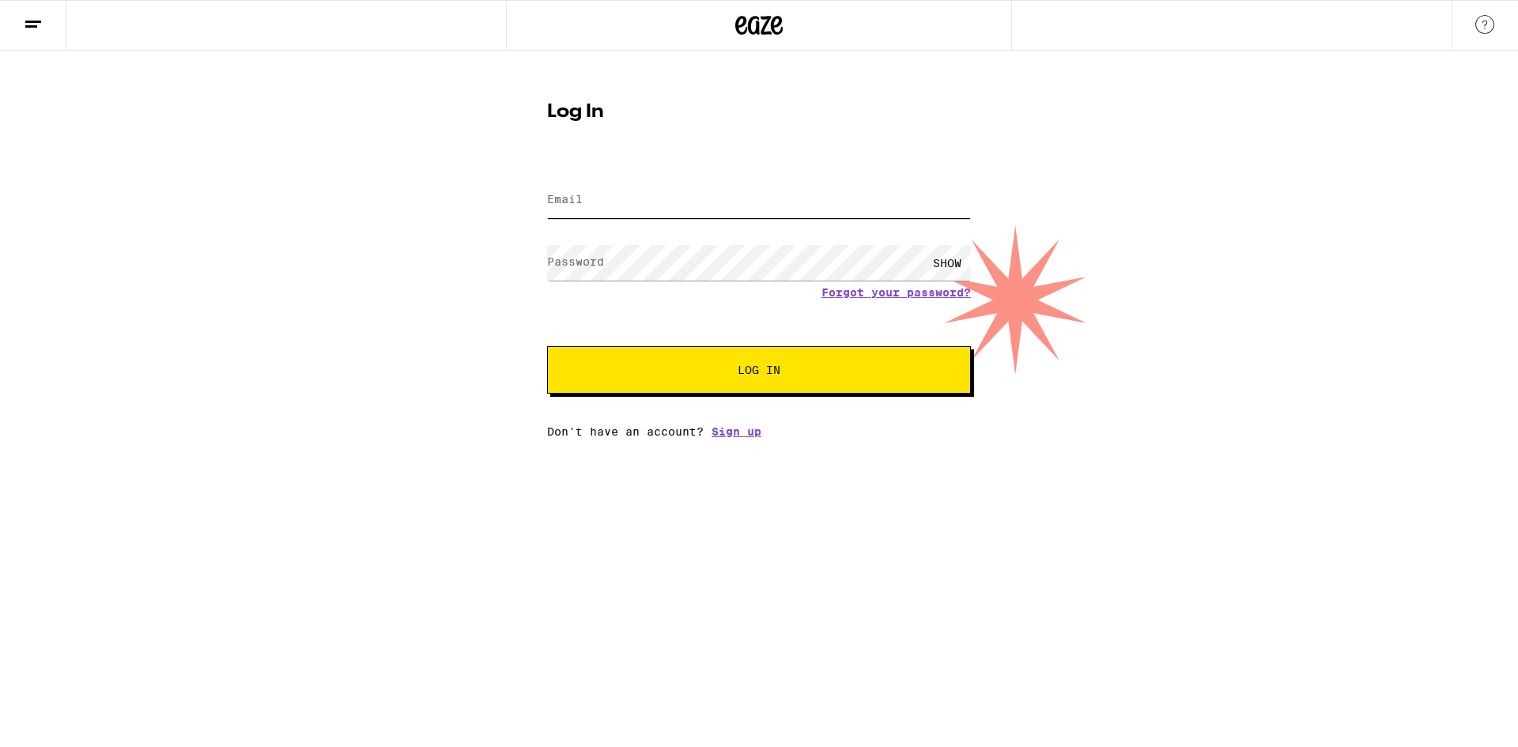
click at [651, 202] on input "Email" at bounding box center [759, 201] width 424 height 36
type input "[EMAIL_ADDRESS][DOMAIN_NAME]"
click at [547, 346] on button "Log In" at bounding box center [759, 369] width 424 height 47
